Goal: Information Seeking & Learning: Check status

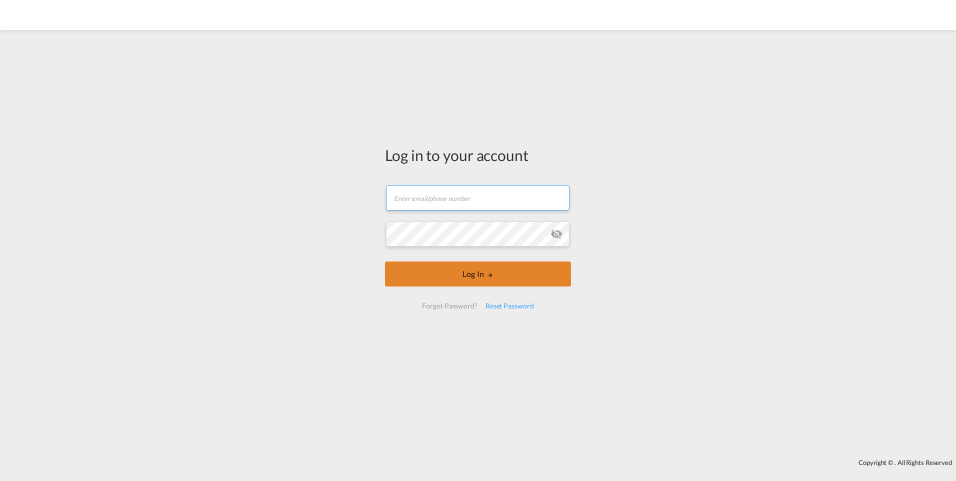
type input "[PERSON_NAME][EMAIL_ADDRESS][DOMAIN_NAME]"
click at [497, 281] on button "Log In" at bounding box center [478, 274] width 186 height 25
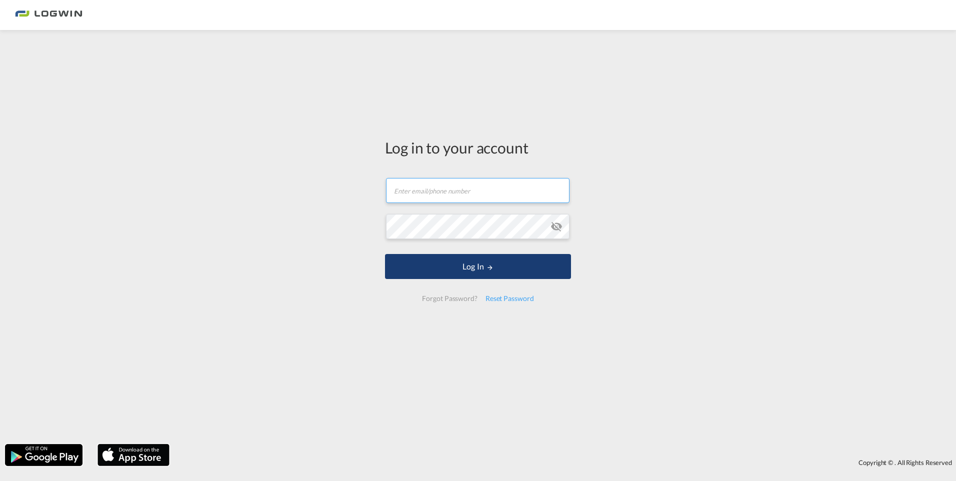
type input "[PERSON_NAME][EMAIL_ADDRESS][DOMAIN_NAME]"
click at [486, 261] on button "Log In" at bounding box center [478, 266] width 186 height 25
type input "[PERSON_NAME][EMAIL_ADDRESS][DOMAIN_NAME]"
click at [536, 275] on button "Log In" at bounding box center [478, 266] width 186 height 25
